Goal: Transaction & Acquisition: Purchase product/service

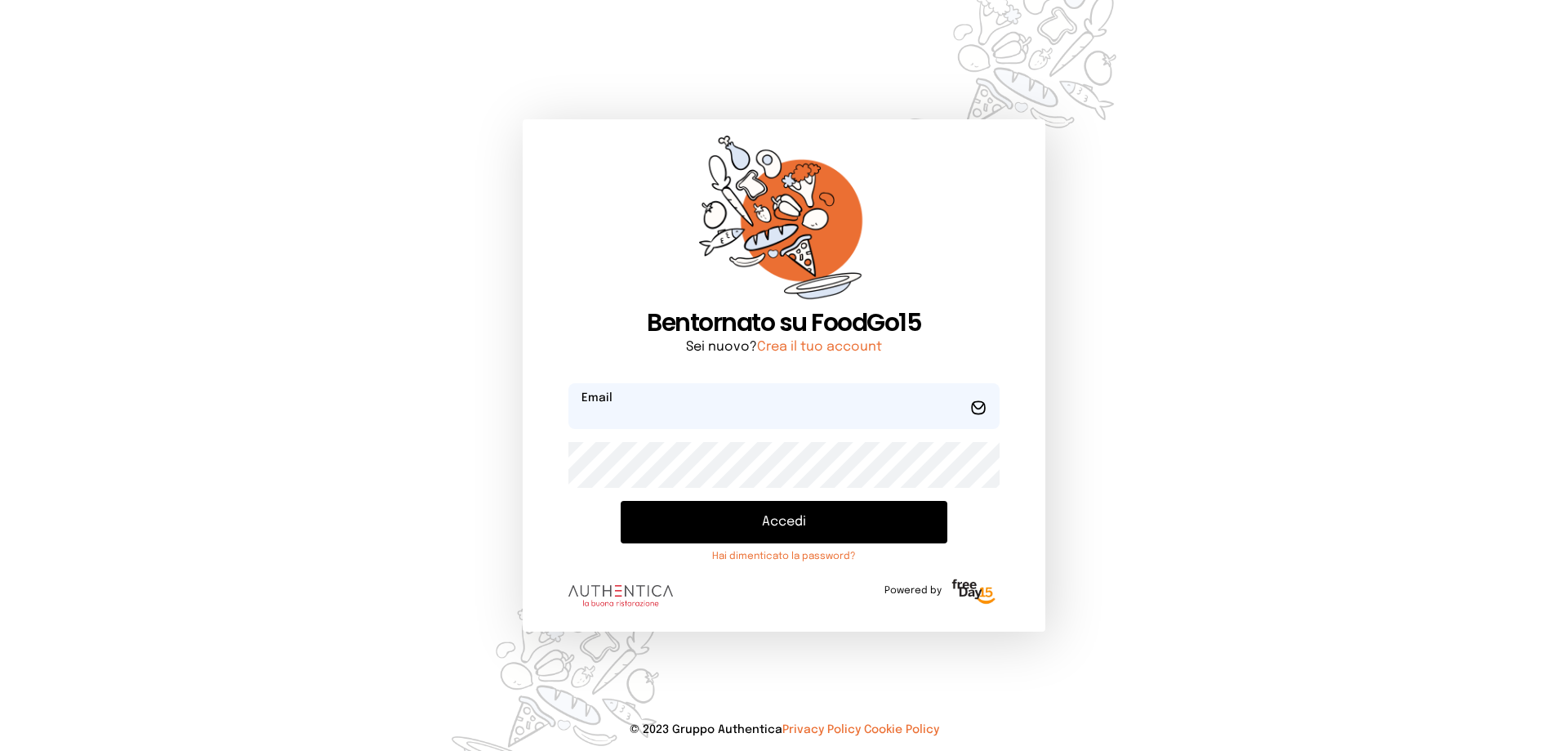
type input "**********"
click at [724, 531] on button "Accedi" at bounding box center [784, 522] width 327 height 43
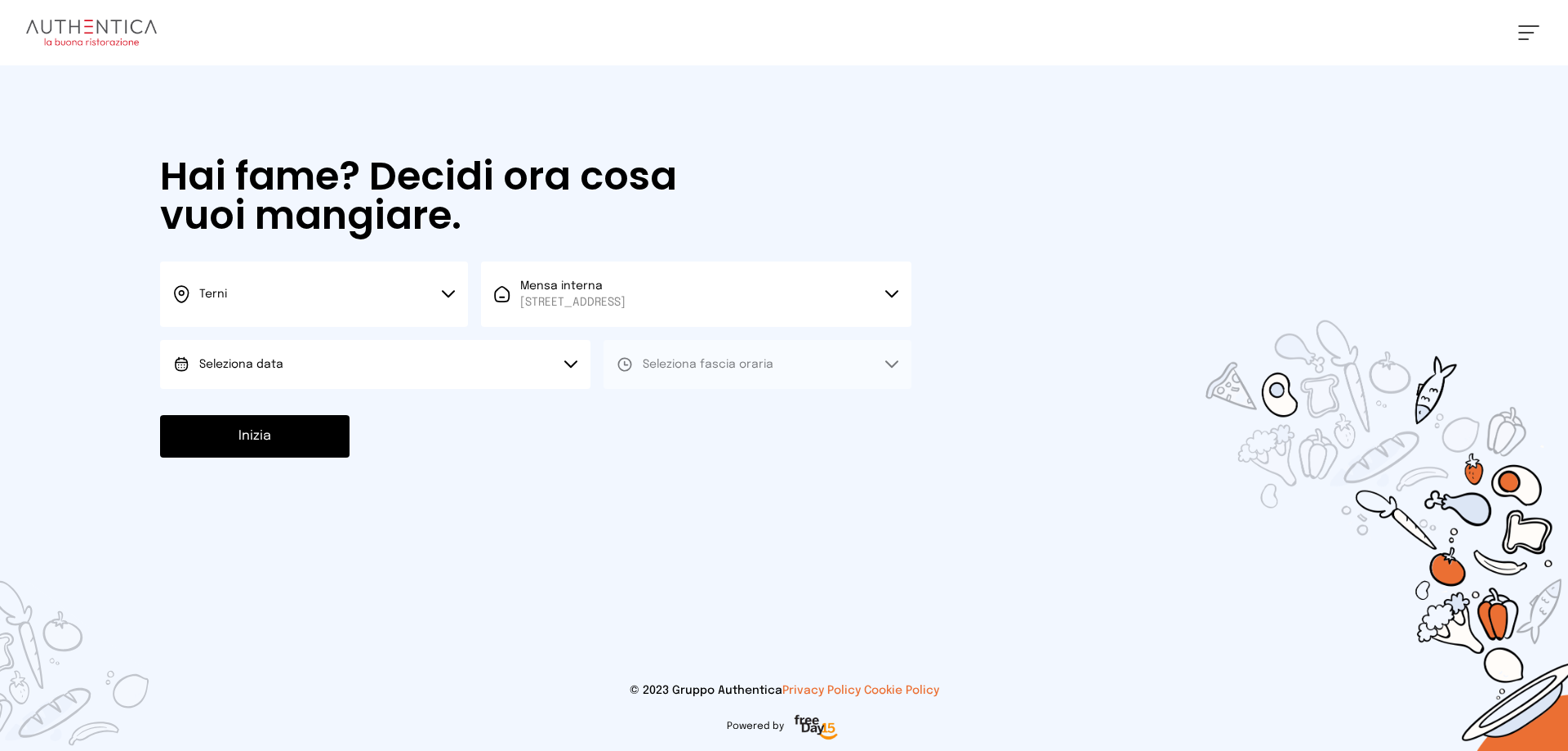
click at [263, 367] on span "Seleziona data" at bounding box center [241, 365] width 84 height 12
click at [241, 411] on span "[DATE], [DATE]" at bounding box center [239, 409] width 80 height 16
click at [624, 360] on icon at bounding box center [624, 364] width 16 height 16
click at [672, 407] on span "Pranzo" at bounding box center [662, 409] width 39 height 16
click at [311, 433] on button "Inizia" at bounding box center [255, 436] width 190 height 43
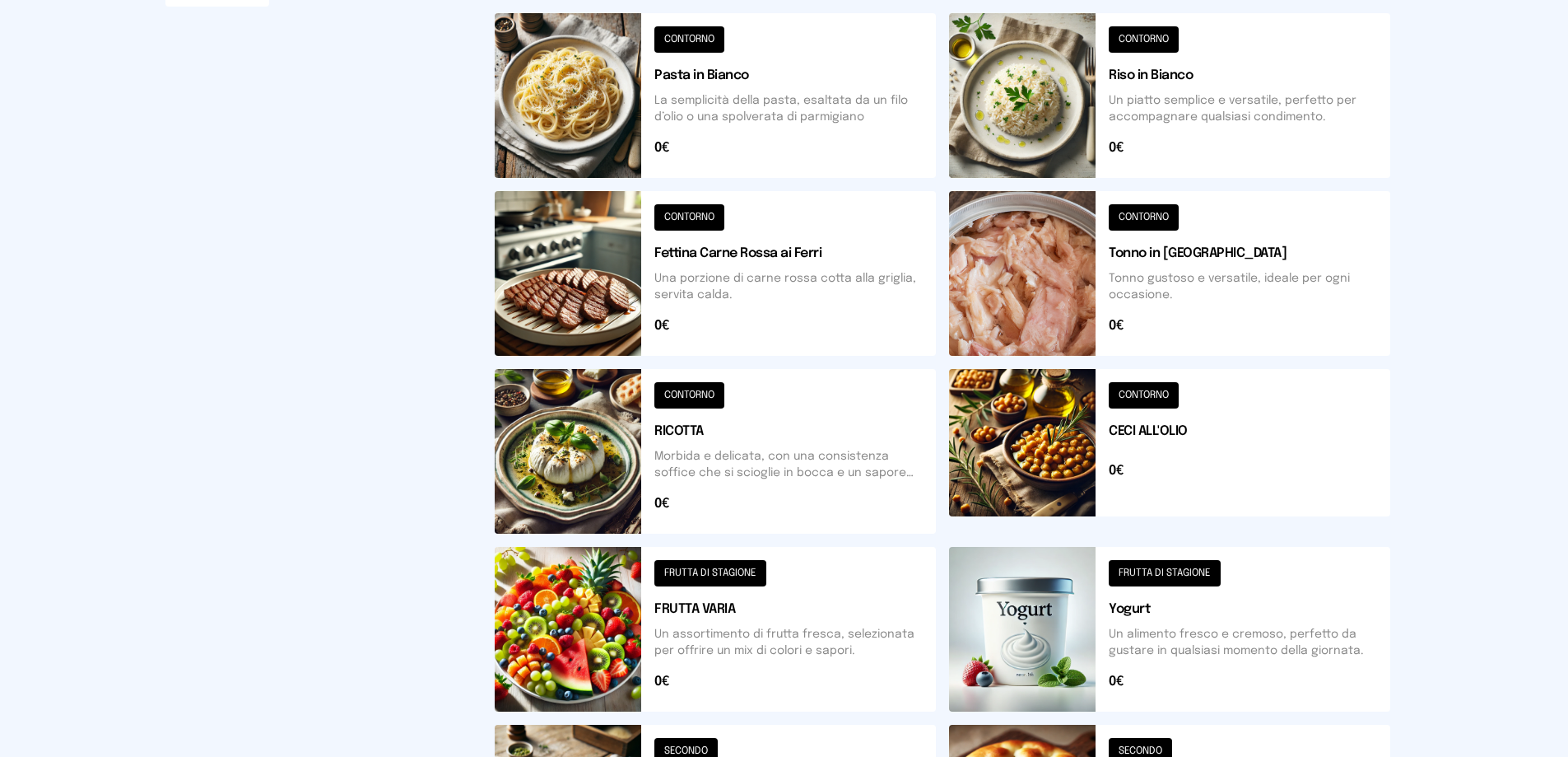
scroll to position [590, 0]
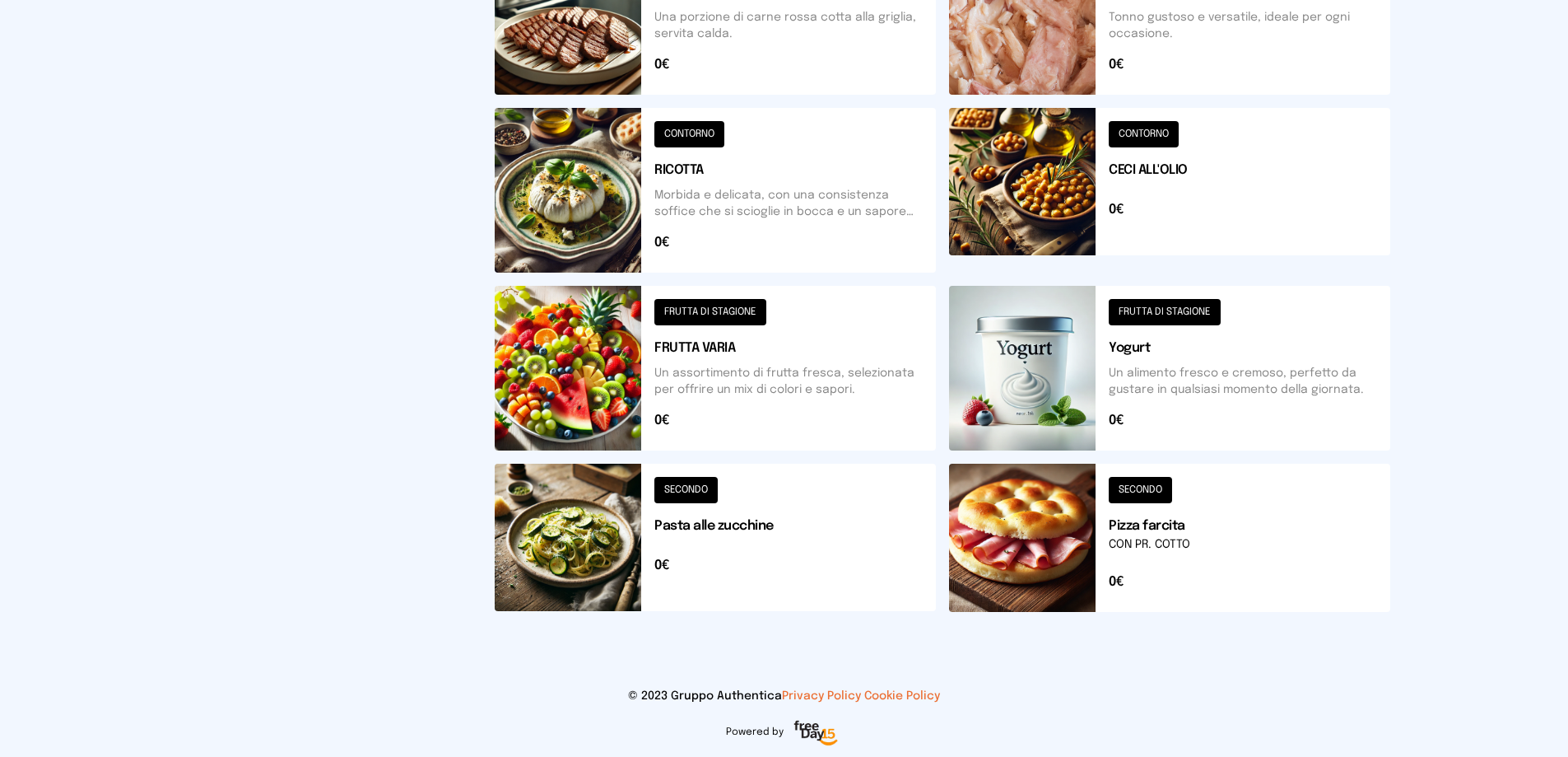
click at [1112, 564] on button at bounding box center [1169, 537] width 441 height 148
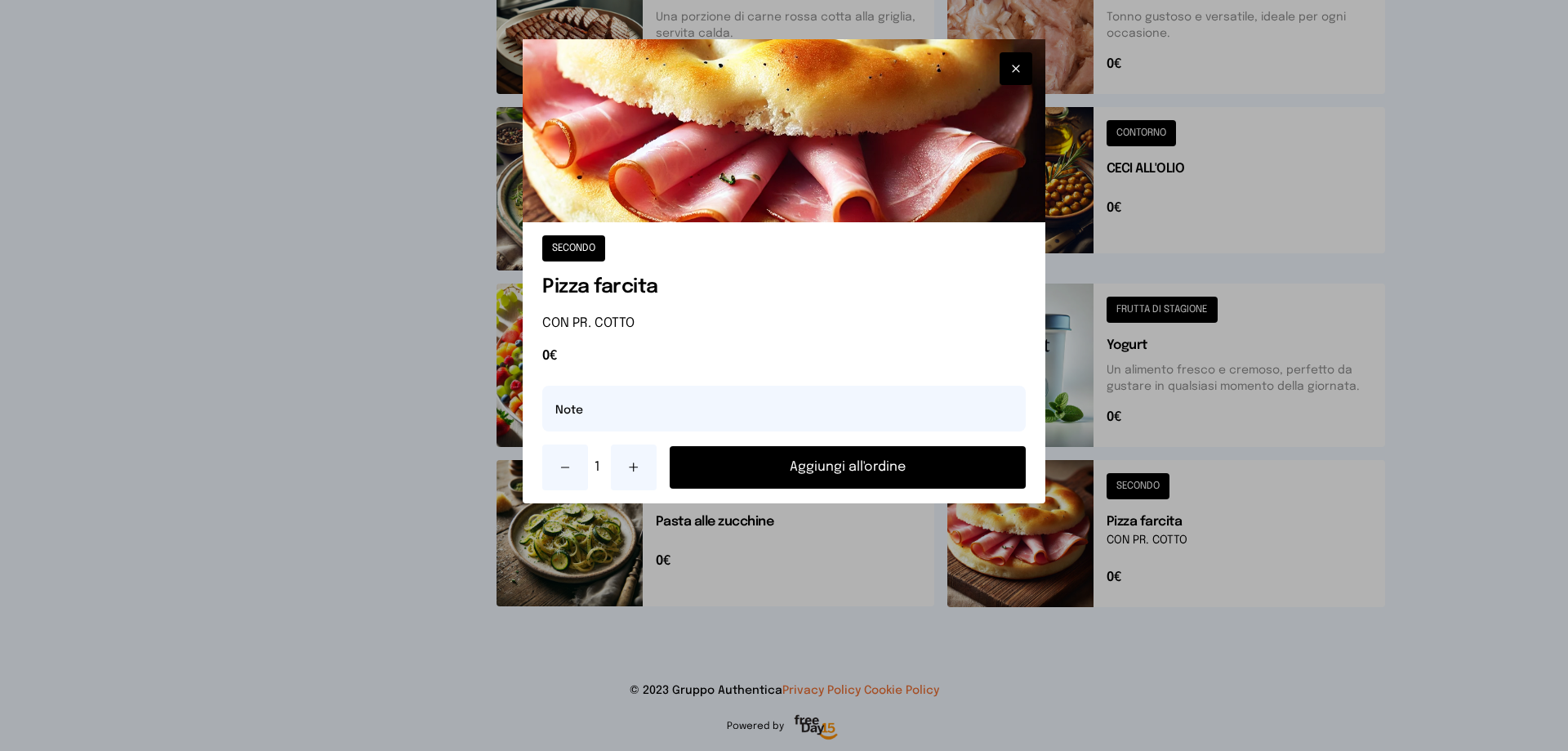
click at [873, 468] on button "Aggiungi all'ordine" at bounding box center [847, 467] width 356 height 43
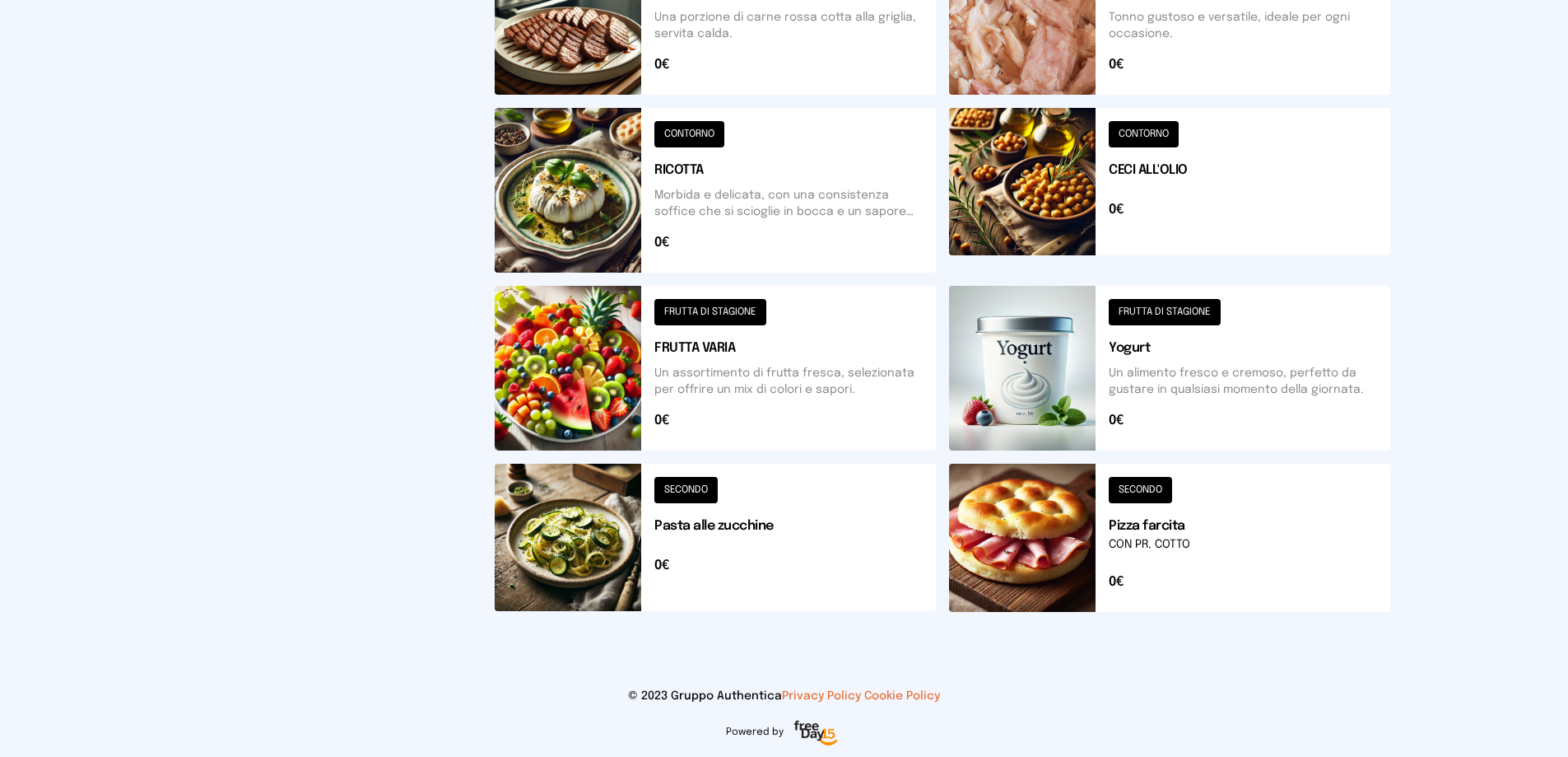
click at [1072, 387] on button at bounding box center [1169, 367] width 441 height 164
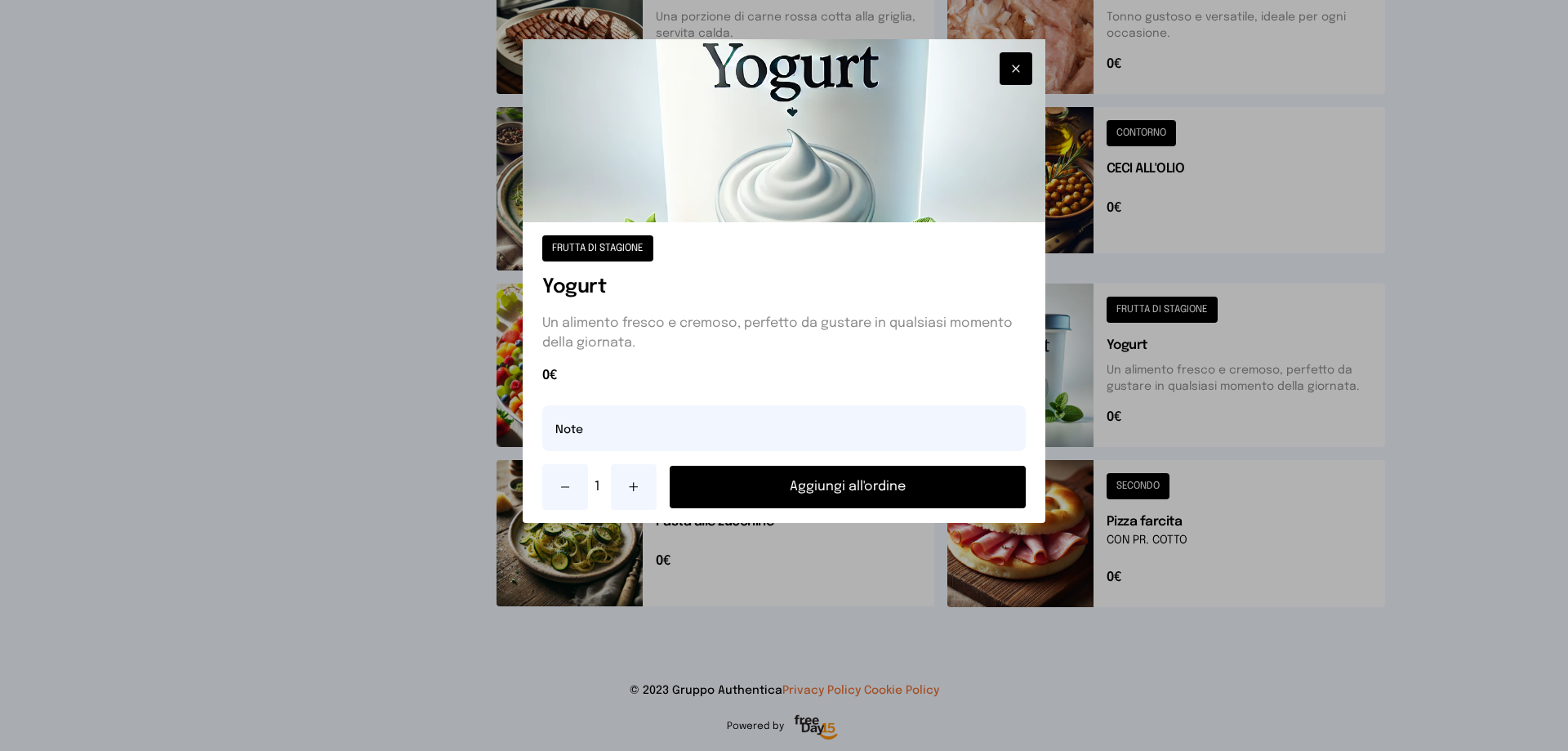
click at [904, 494] on button "Aggiungi all'ordine" at bounding box center [847, 486] width 356 height 43
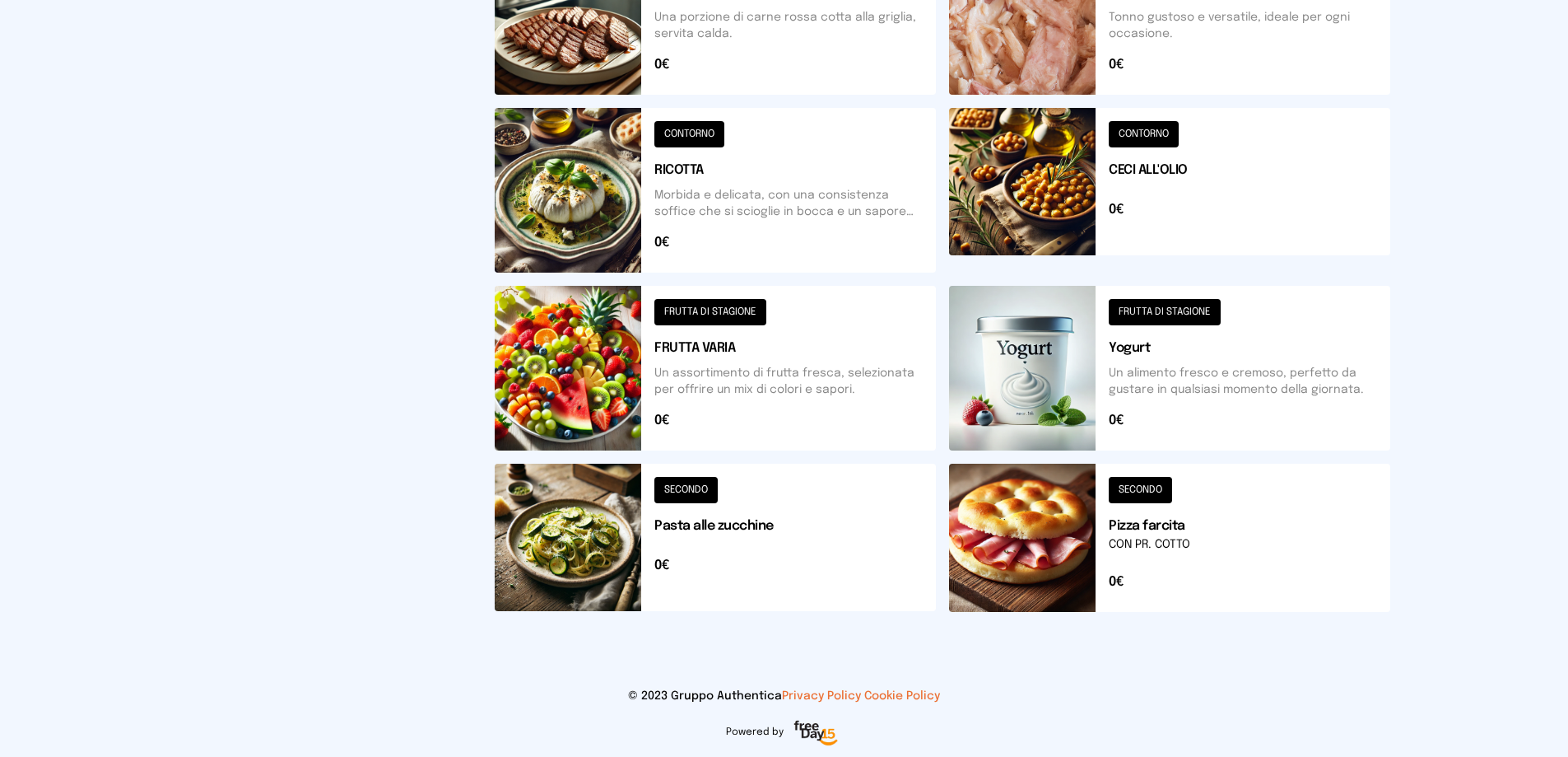
click at [1101, 180] on button at bounding box center [1169, 190] width 441 height 164
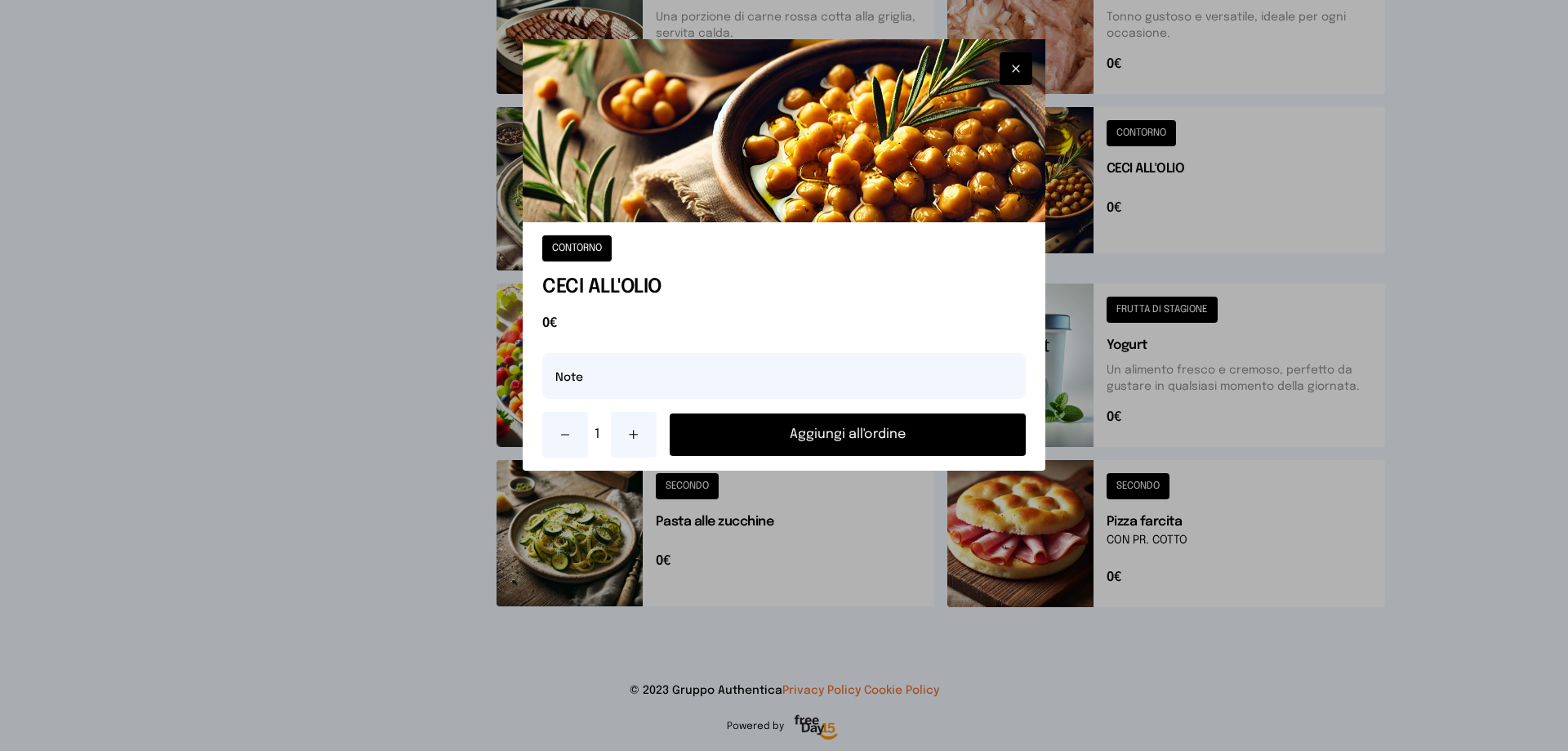
click at [952, 442] on button "Aggiungi all'ordine" at bounding box center [847, 434] width 356 height 43
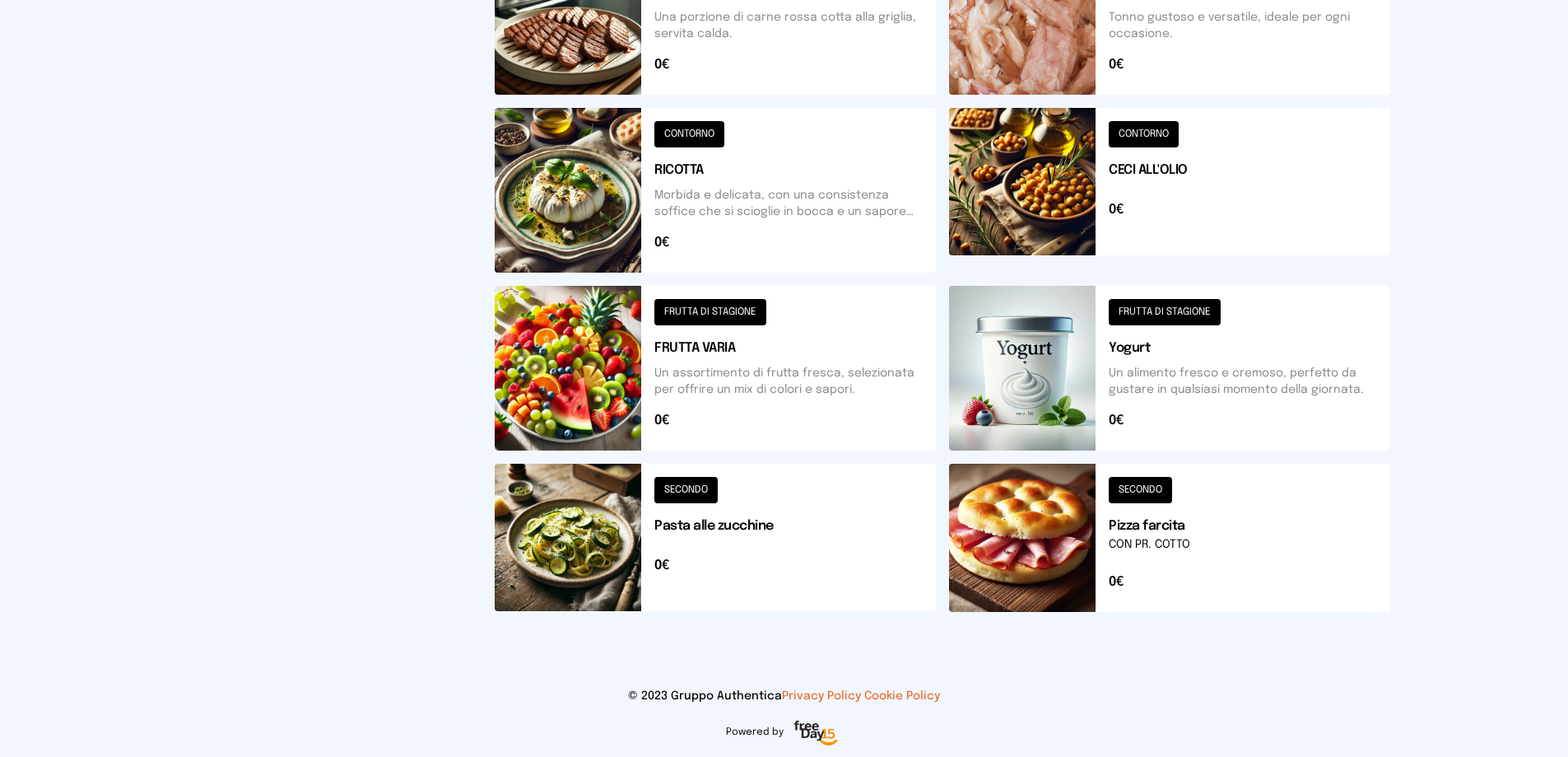
click at [580, 393] on button at bounding box center [715, 367] width 441 height 164
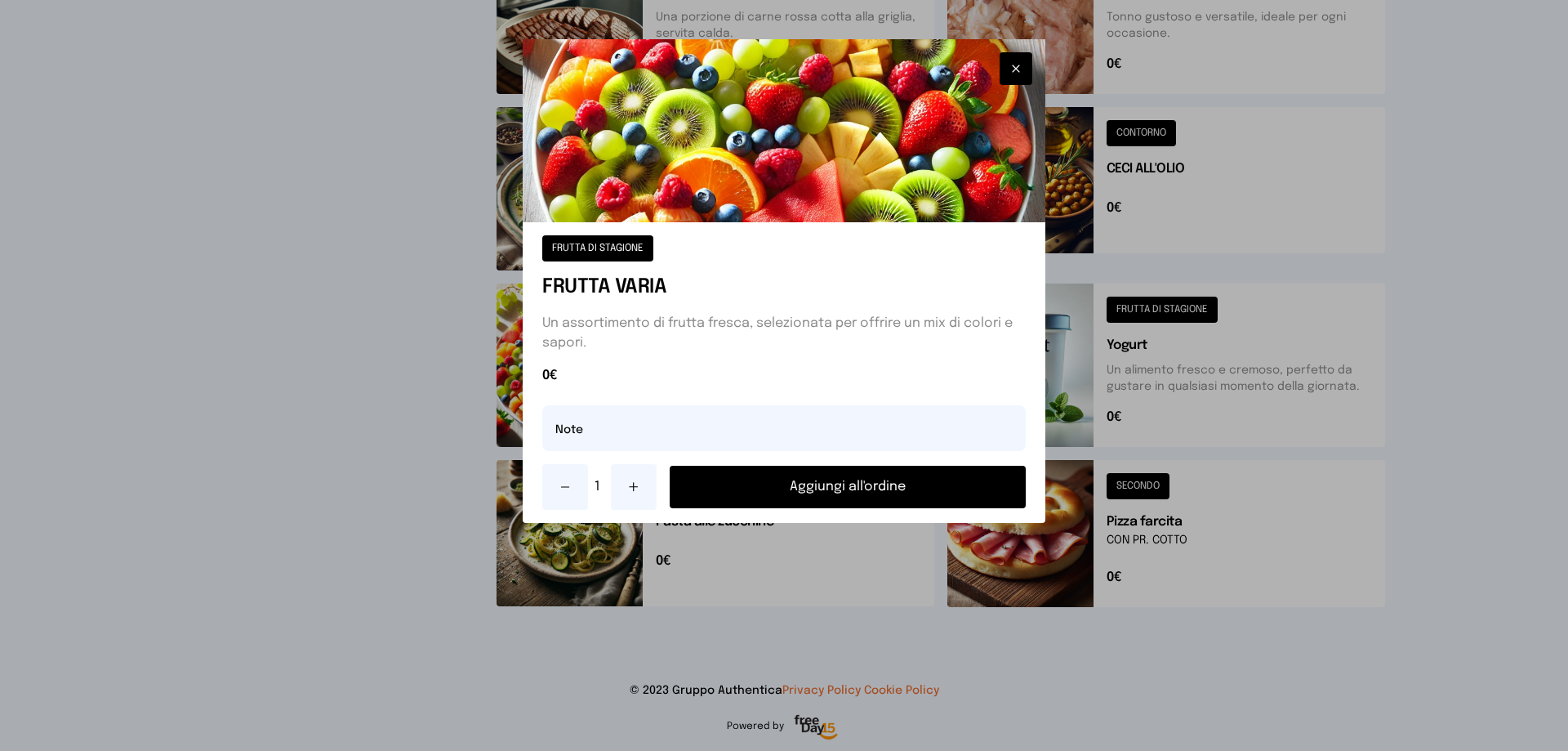
click at [735, 492] on button "Aggiungi all'ordine" at bounding box center [847, 486] width 356 height 43
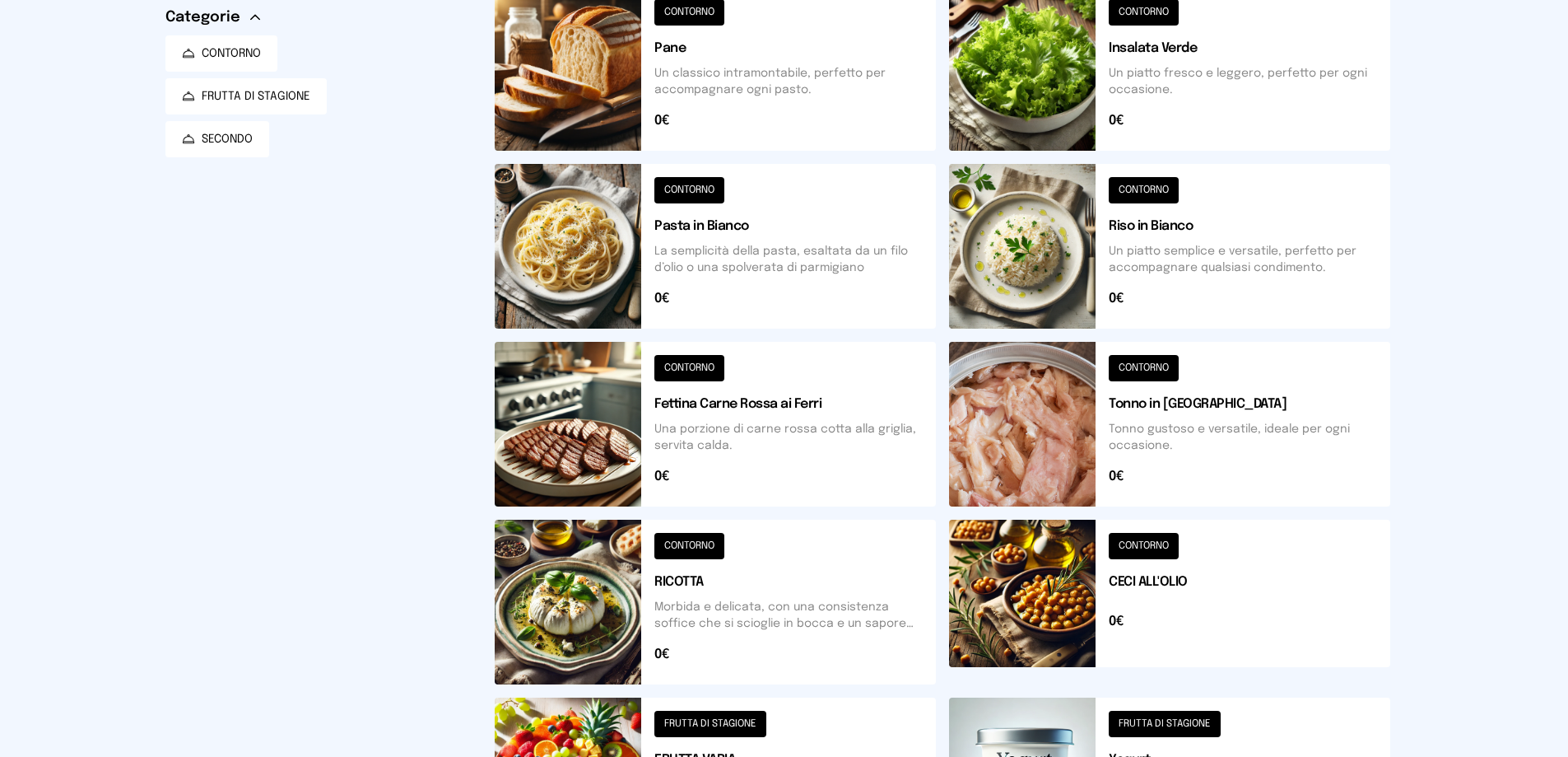
scroll to position [14, 0]
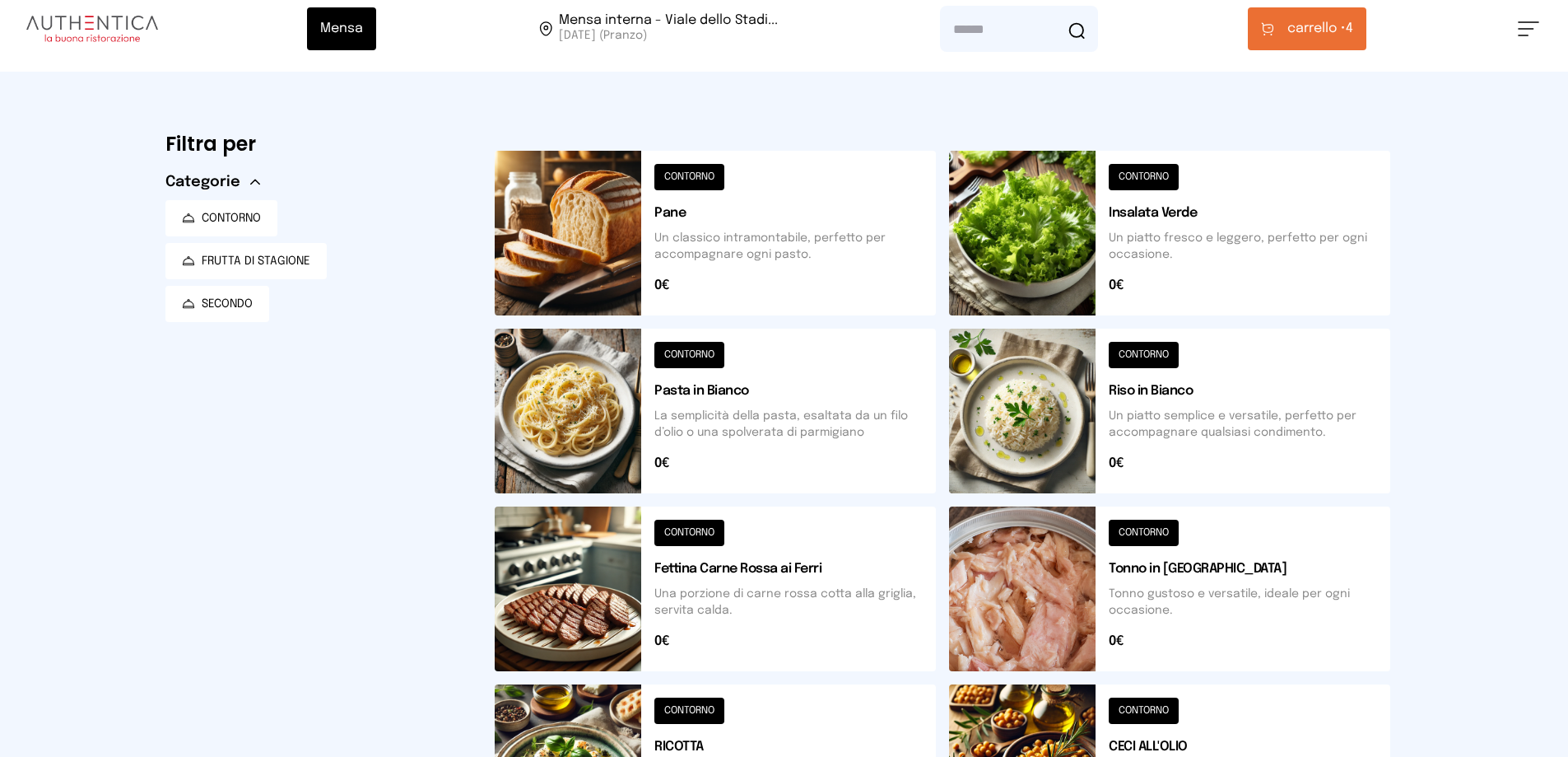
click at [1275, 51] on div "Mensa Mensa interna - Viale dello Stadi... [DATE] ([GEOGRAPHIC_DATA]) [GEOGRAPH…" at bounding box center [784, 28] width 1568 height 86
click at [1296, 19] on span "carrello •" at bounding box center [1317, 28] width 58 height 19
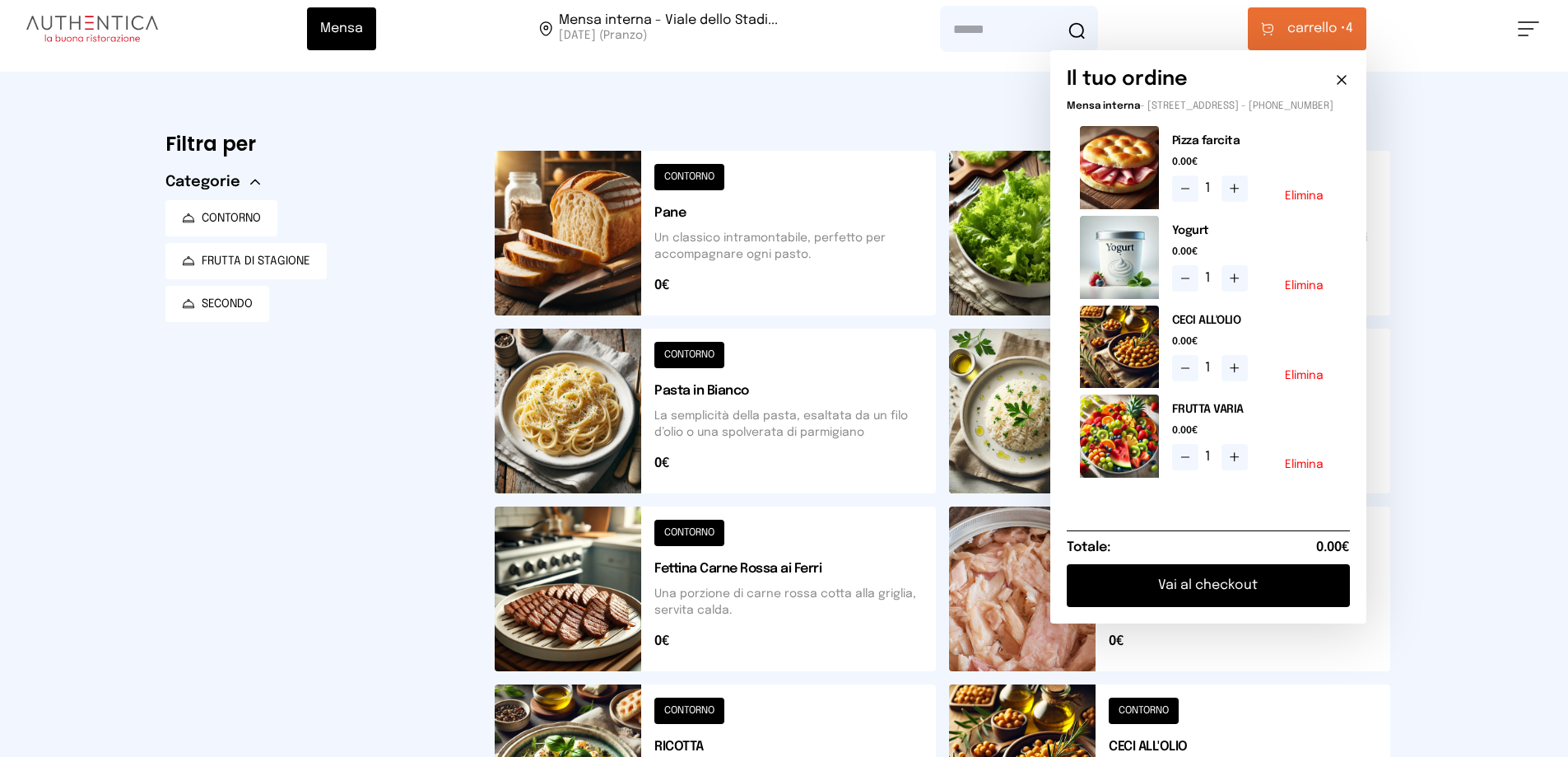
click at [1228, 599] on button "Vai al checkout" at bounding box center [1208, 585] width 283 height 43
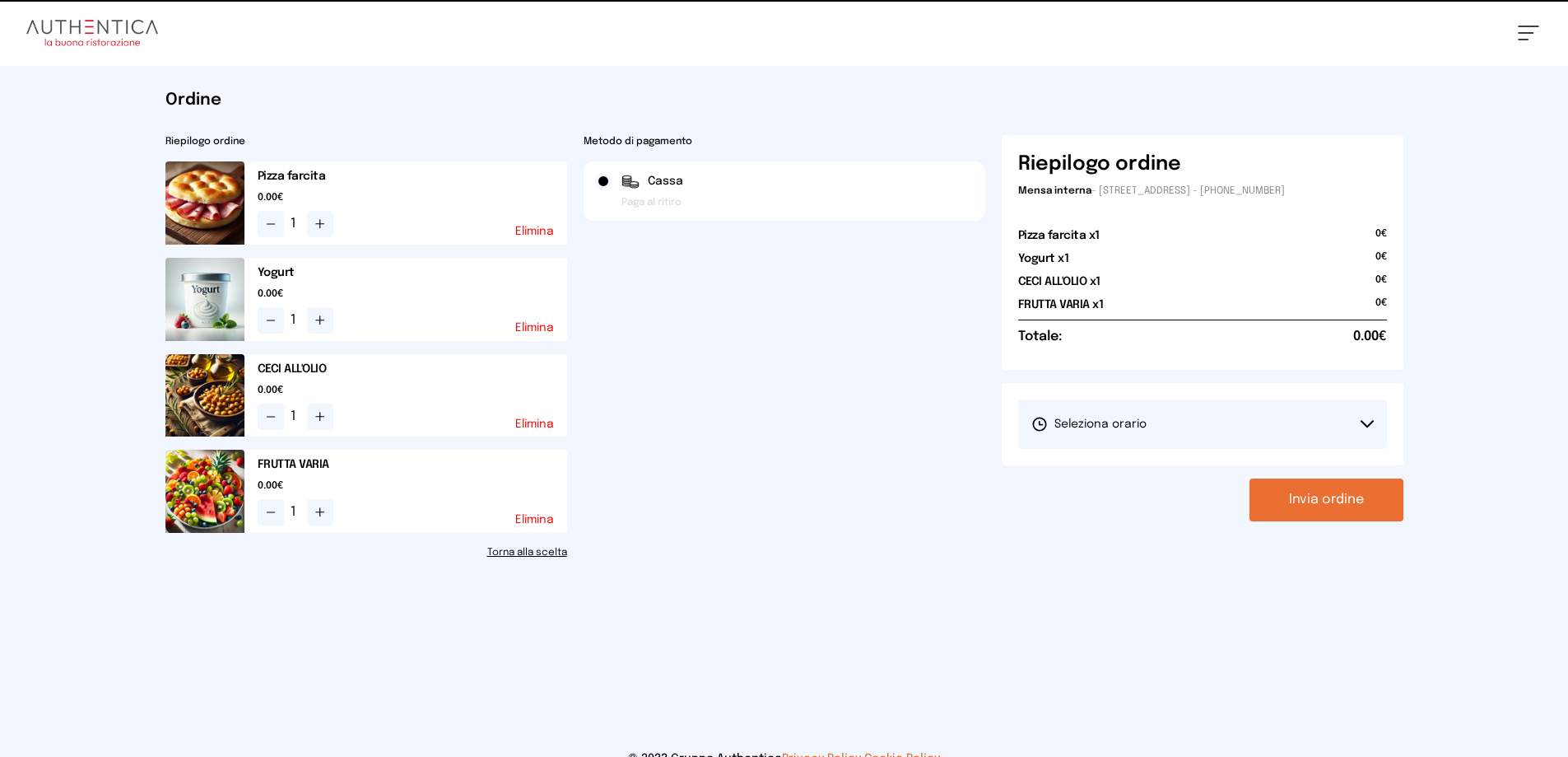
click at [1087, 425] on span "Seleziona orario" at bounding box center [1089, 423] width 115 height 16
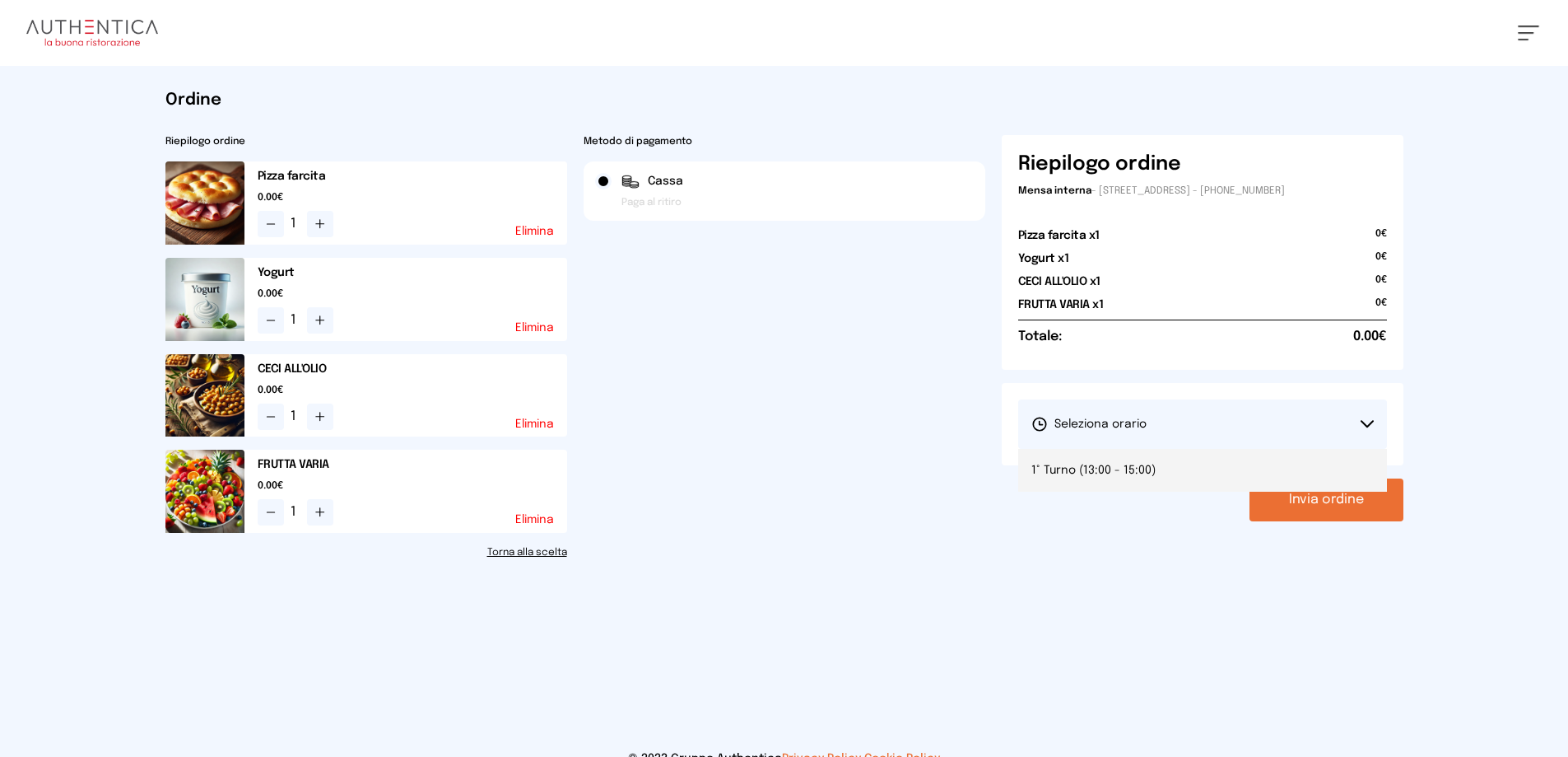
click at [1119, 469] on span "1° Turno (13:00 - 15:00)" at bounding box center [1093, 470] width 124 height 16
click at [1317, 495] on button "Invia ordine" at bounding box center [1327, 500] width 154 height 43
